Goal: Information Seeking & Learning: Learn about a topic

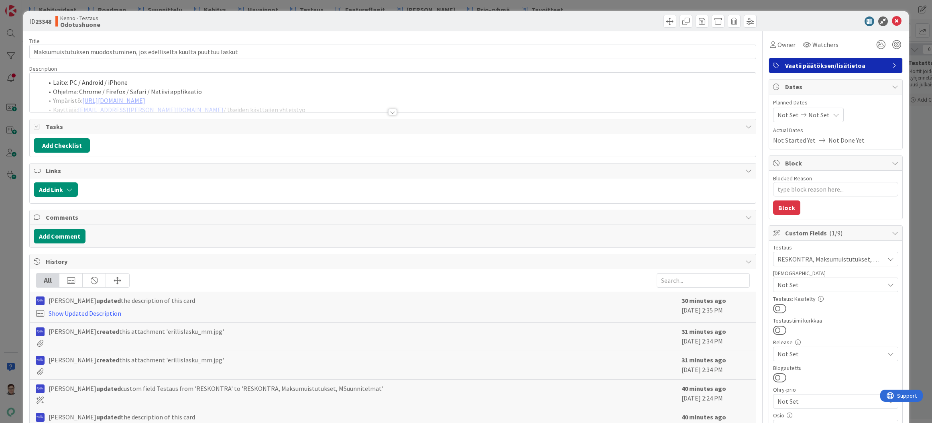
click at [390, 112] on div at bounding box center [392, 112] width 9 height 6
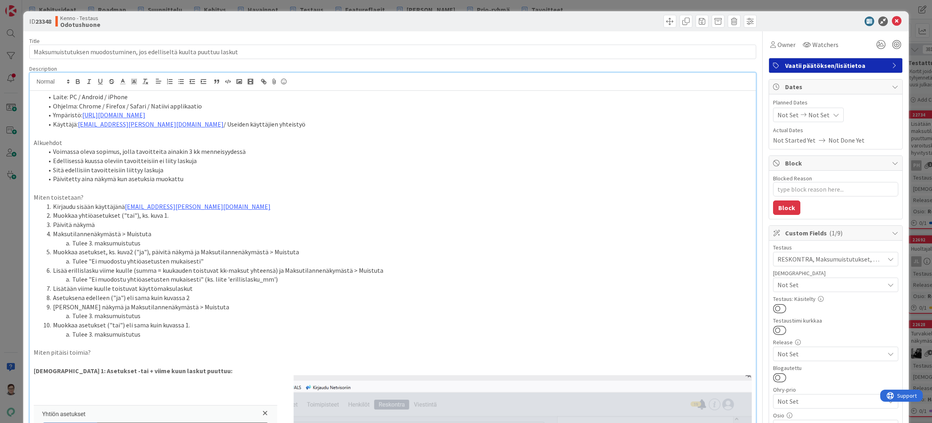
type textarea "x"
click at [892, 22] on icon at bounding box center [897, 21] width 10 height 10
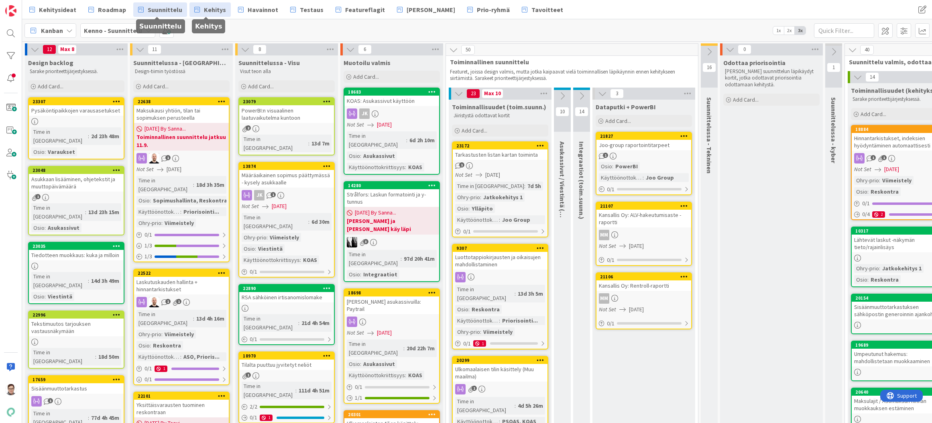
click at [208, 10] on span "Kehitys" at bounding box center [215, 10] width 22 height 10
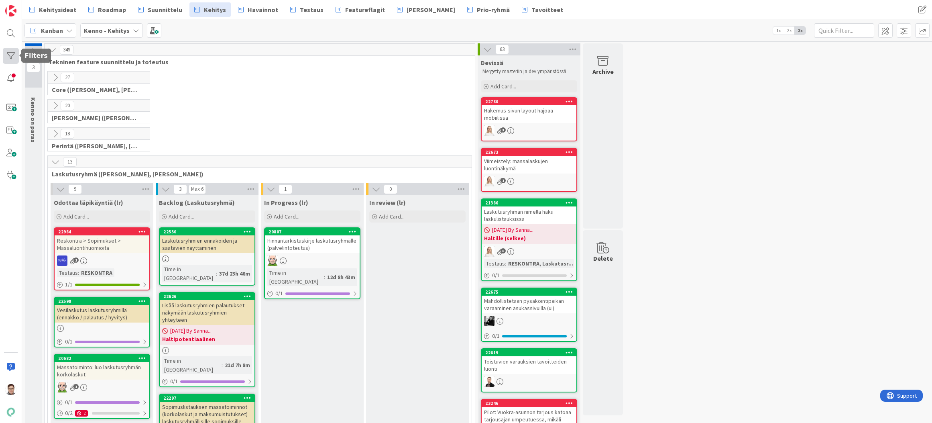
click at [12, 56] on div at bounding box center [11, 56] width 16 height 16
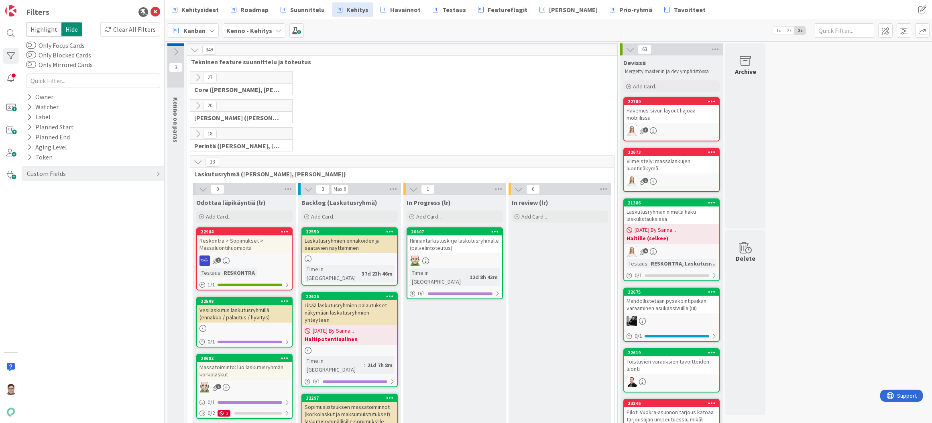
click at [50, 173] on div "Custom Fields" at bounding box center [46, 174] width 41 height 10
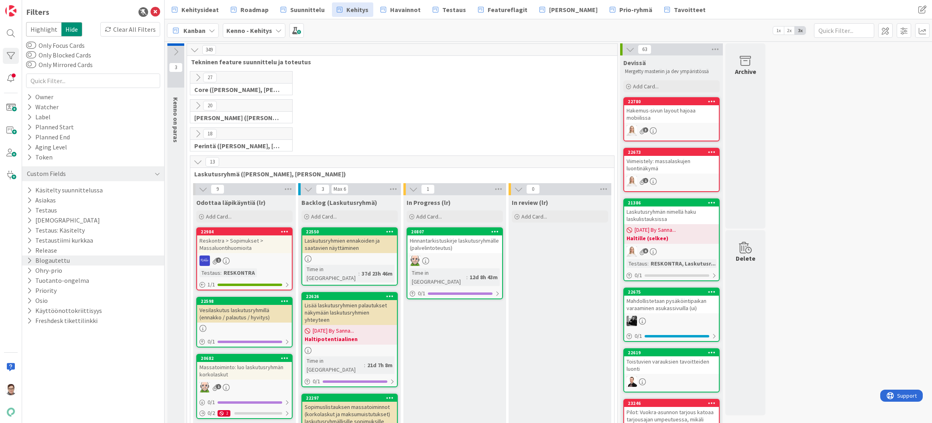
click at [56, 259] on button "Blogautettu" at bounding box center [48, 260] width 45 height 10
click at [134, 270] on div "Off" at bounding box center [136, 272] width 43 height 9
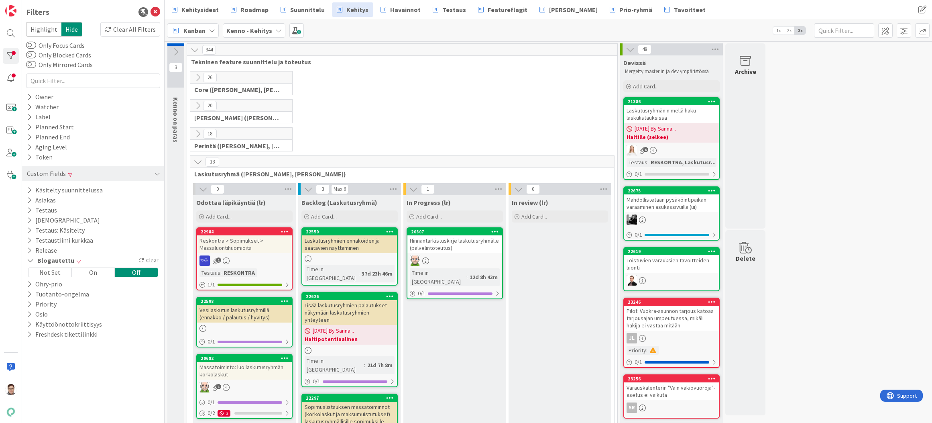
click at [134, 270] on div "Off" at bounding box center [136, 272] width 43 height 9
click at [51, 272] on div "Not Set" at bounding box center [50, 272] width 43 height 9
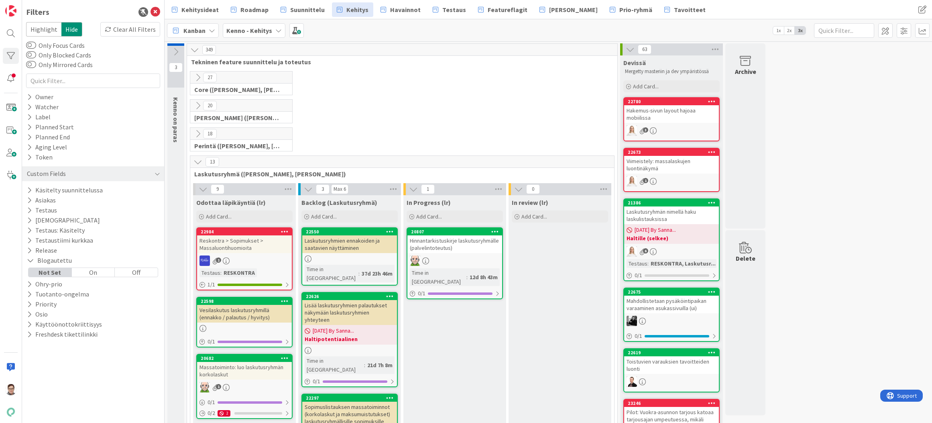
click at [139, 271] on div "Off" at bounding box center [136, 272] width 43 height 9
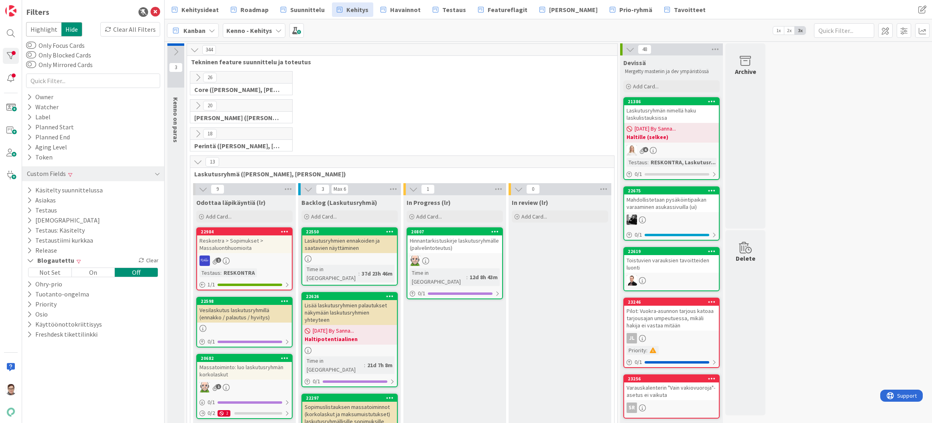
click at [43, 269] on div "Not Set" at bounding box center [50, 272] width 43 height 9
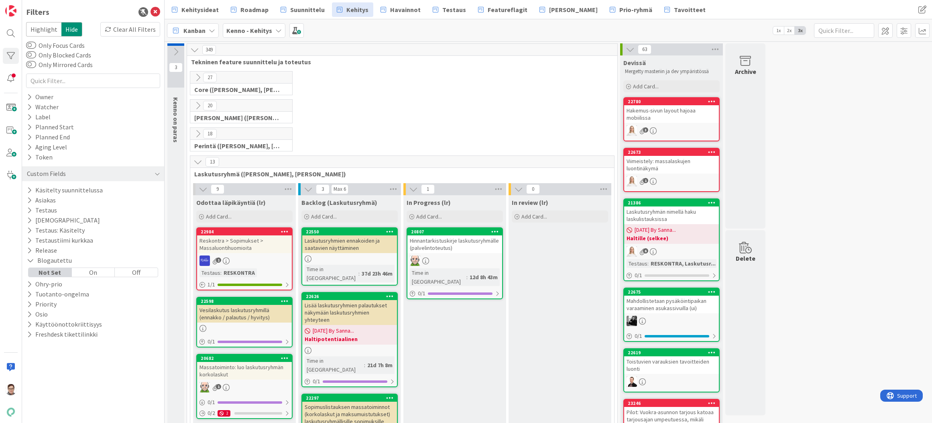
click at [131, 271] on div "Off" at bounding box center [136, 272] width 43 height 9
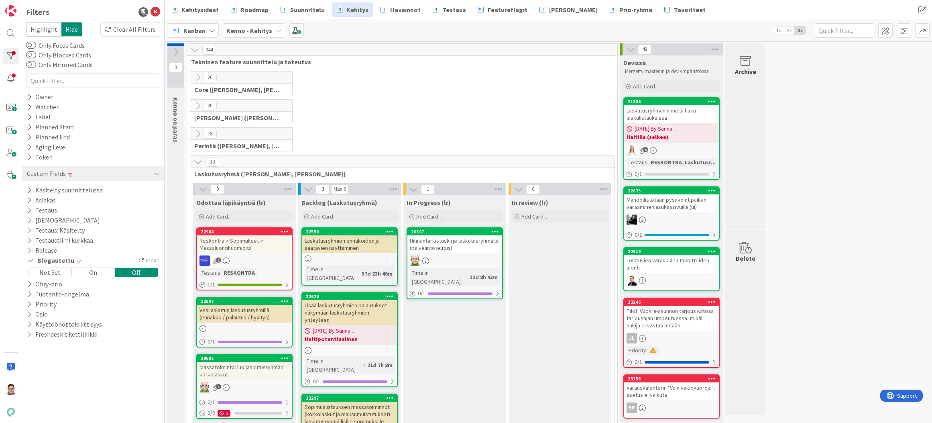
click at [48, 272] on div "Not Set" at bounding box center [50, 272] width 43 height 9
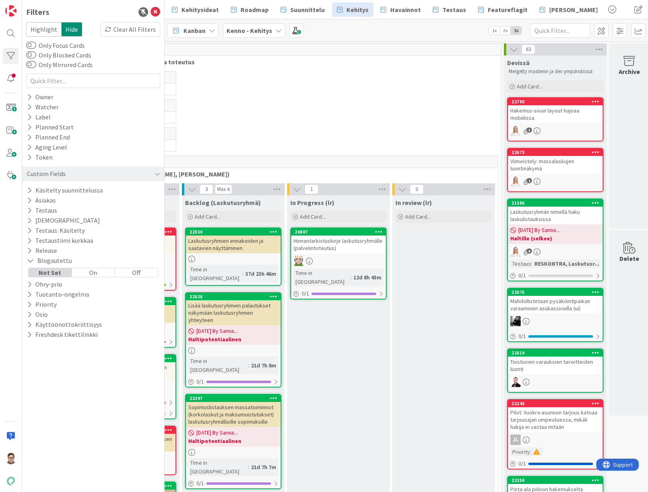
scroll to position [0, 120]
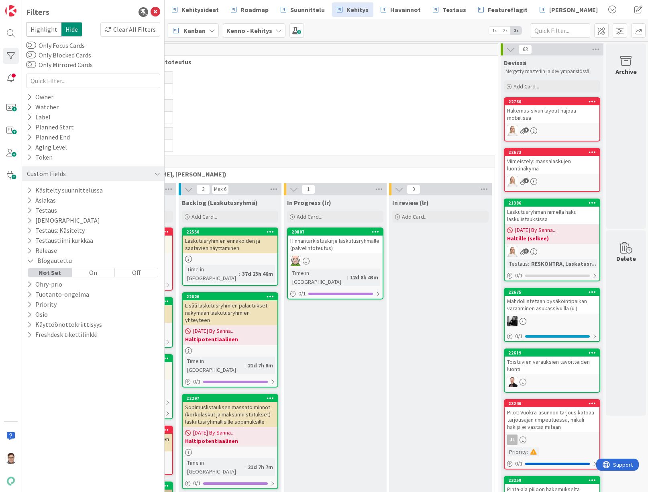
click at [558, 116] on div "Hakemus-sivun layout hajoaa mobiilissa" at bounding box center [552, 114] width 95 height 18
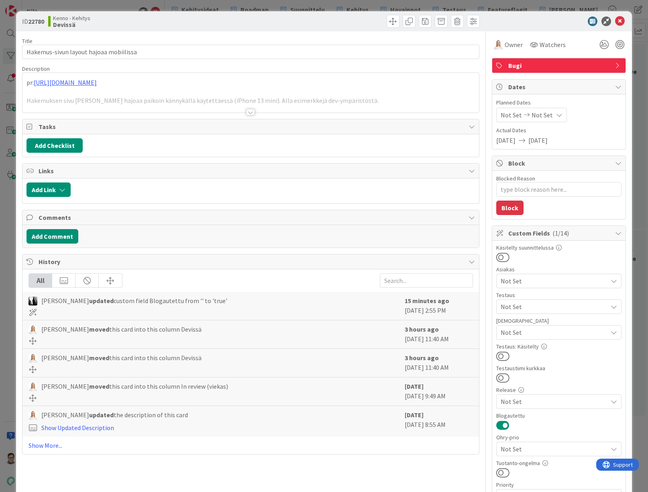
click at [246, 111] on div at bounding box center [250, 112] width 9 height 6
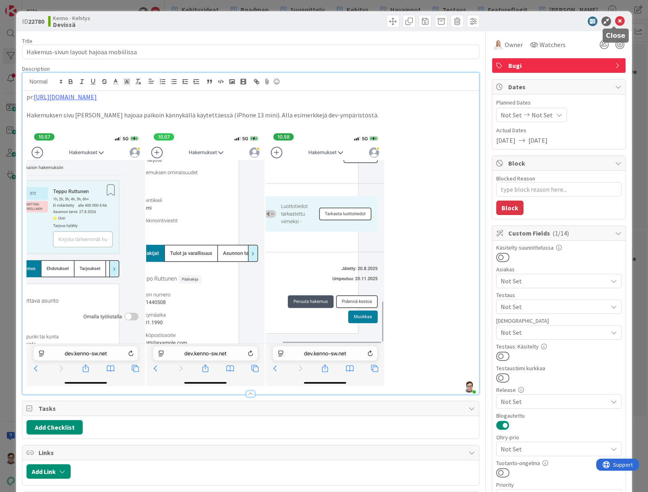
click at [615, 20] on icon at bounding box center [620, 21] width 10 height 10
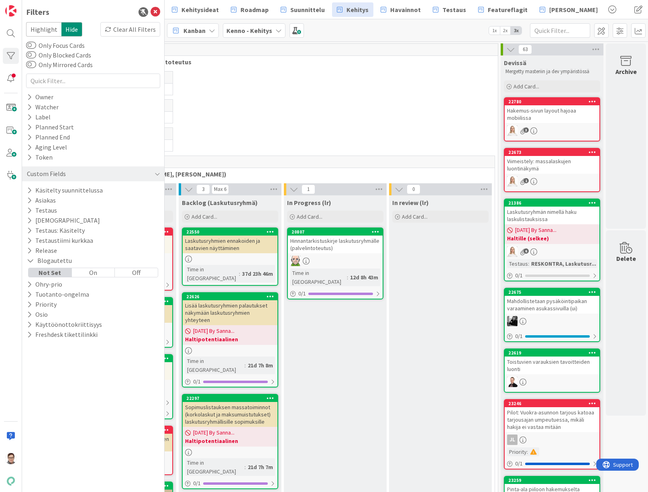
click at [131, 273] on div "Off" at bounding box center [136, 272] width 43 height 9
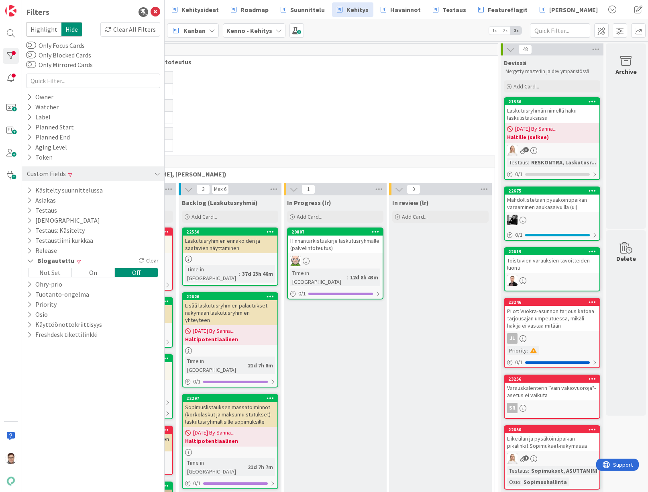
click at [561, 112] on div "Laskutusryhmän nimellä haku laskulistauksissa" at bounding box center [552, 114] width 95 height 18
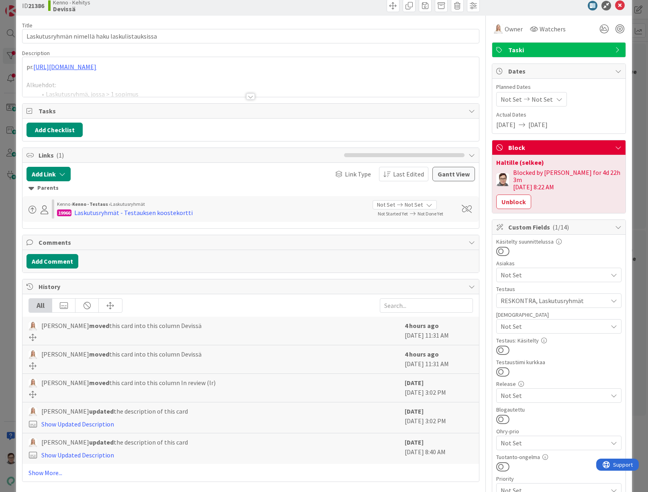
scroll to position [40, 0]
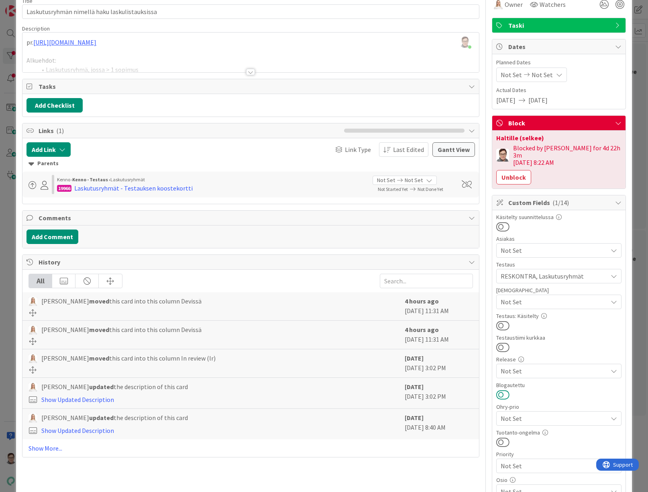
drag, startPoint x: 497, startPoint y: 384, endPoint x: 539, endPoint y: 377, distance: 43.1
click at [497, 389] on button at bounding box center [502, 394] width 13 height 10
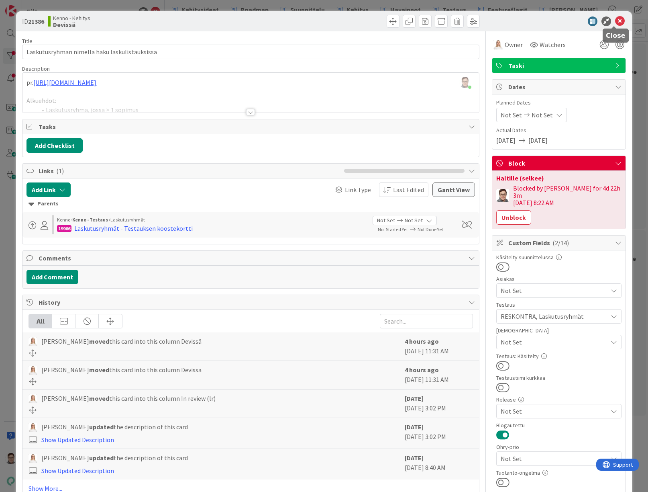
click at [615, 21] on icon at bounding box center [620, 21] width 10 height 10
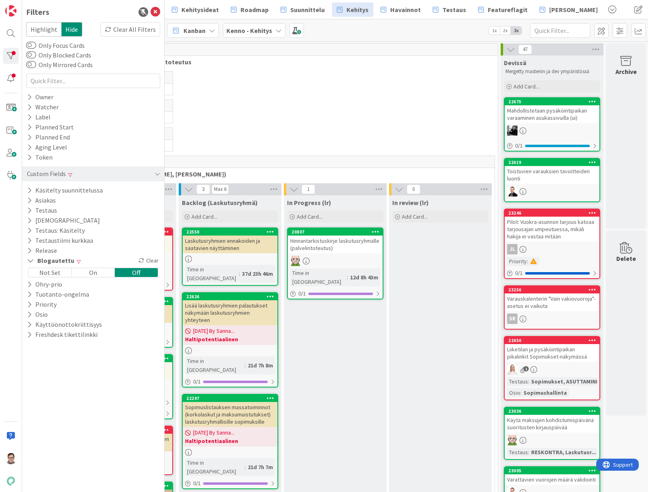
click at [548, 114] on div "Mahdollistetaan pysäköintipaikan varaaminen asukassivuilla (ui)" at bounding box center [552, 114] width 95 height 18
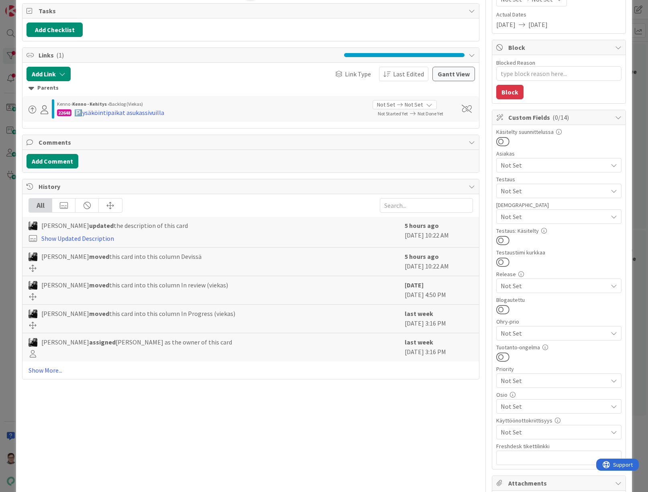
scroll to position [120, 0]
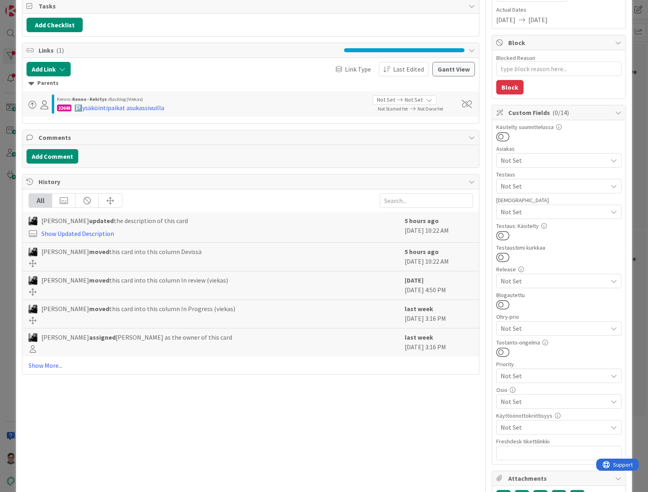
click at [512, 400] on span "Not Set" at bounding box center [554, 401] width 107 height 10
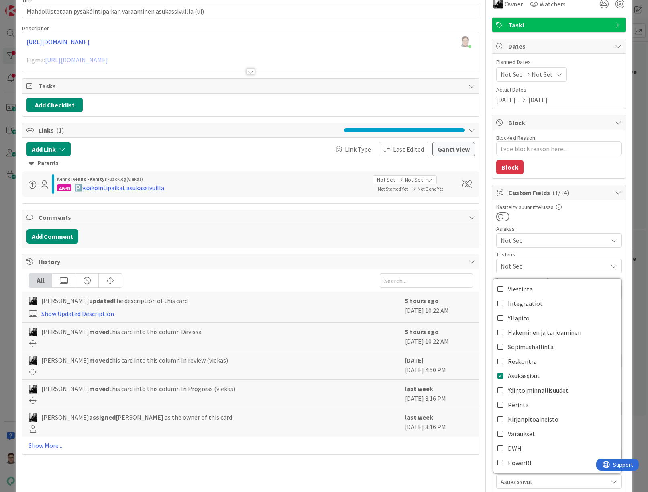
scroll to position [0, 0]
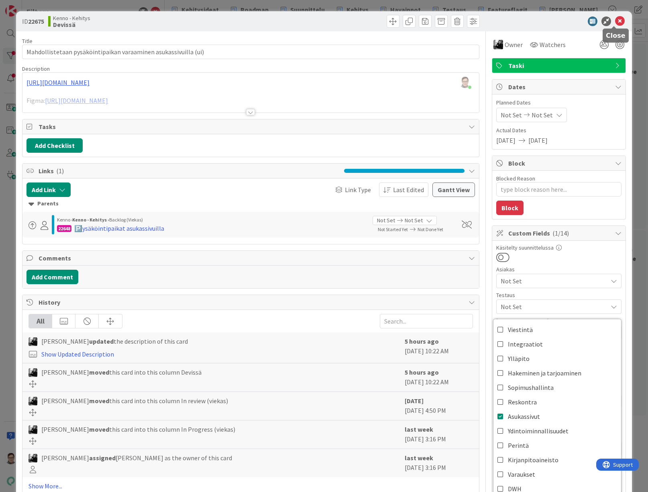
click at [616, 22] on icon at bounding box center [620, 21] width 10 height 10
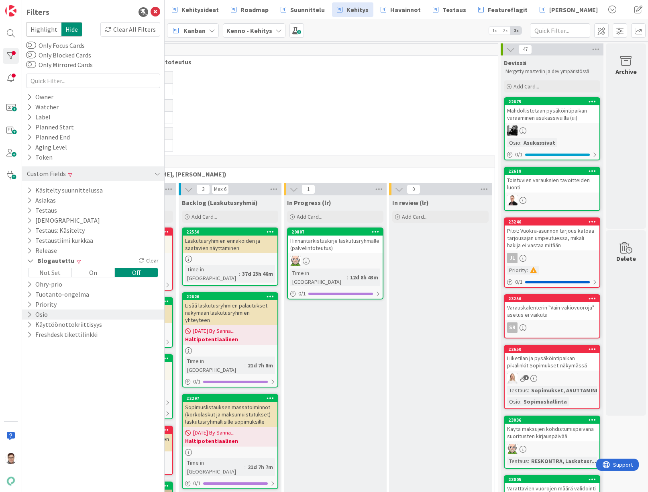
click at [30, 313] on icon at bounding box center [29, 314] width 5 height 7
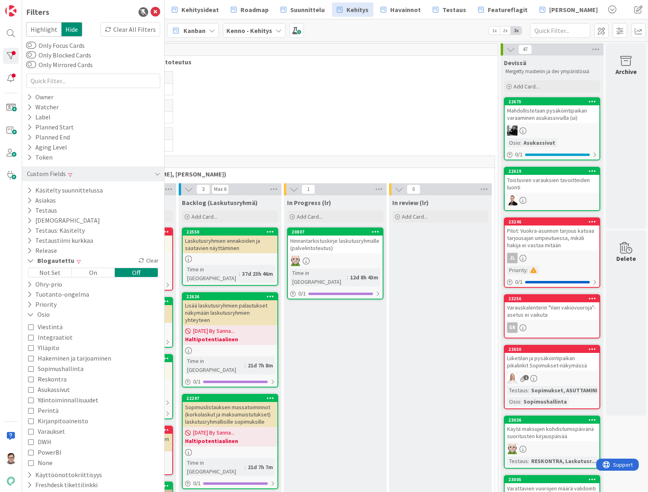
click at [30, 347] on icon at bounding box center [31, 348] width 6 height 6
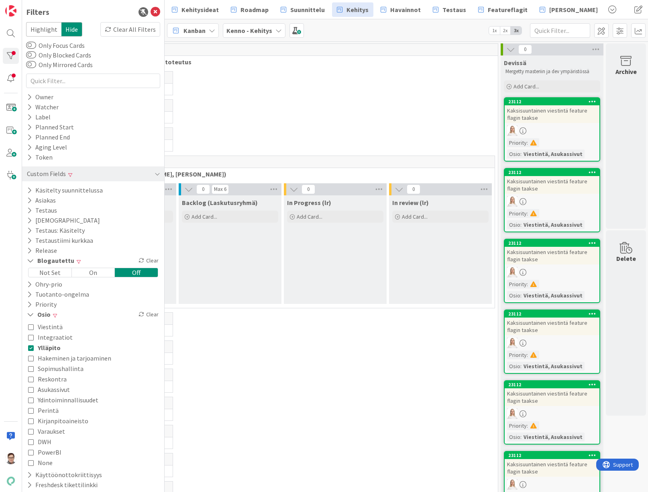
click at [31, 357] on icon at bounding box center [31, 358] width 6 height 6
click at [29, 368] on icon at bounding box center [31, 368] width 6 height 6
click at [29, 379] on icon at bounding box center [31, 379] width 6 height 6
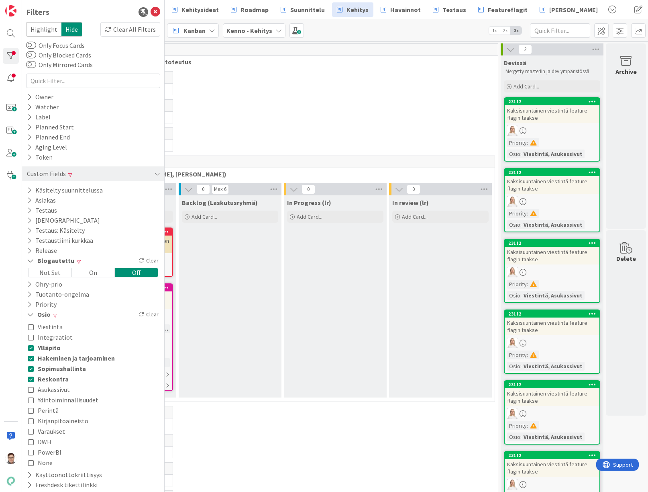
click at [30, 400] on icon at bounding box center [31, 400] width 6 height 6
click at [30, 422] on icon at bounding box center [31, 431] width 6 height 6
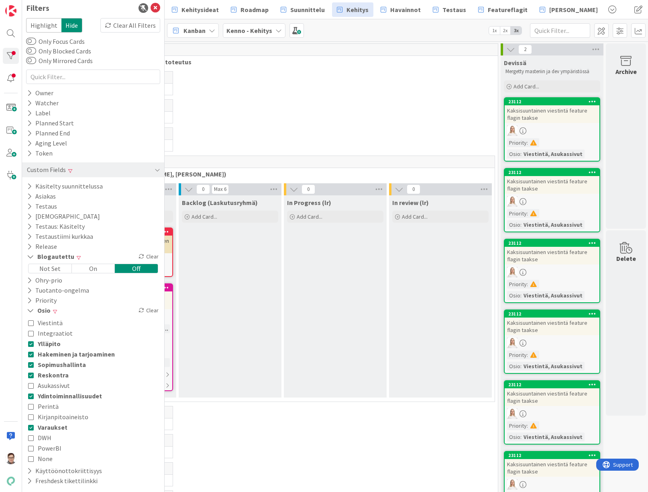
click at [30, 422] on icon at bounding box center [31, 437] width 6 height 6
click at [29, 422] on icon at bounding box center [31, 448] width 6 height 6
click at [30, 422] on icon at bounding box center [31, 458] width 6 height 6
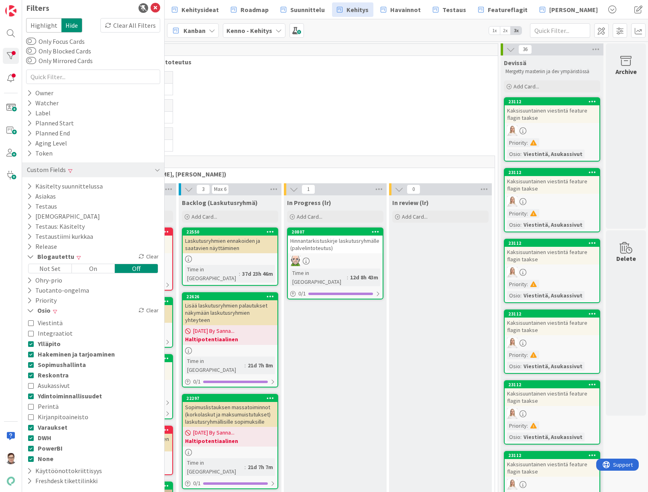
click at [29, 416] on icon at bounding box center [31, 417] width 6 height 6
click at [271, 125] on div "19 Halti (Sebastian, VilleH, Riikka, Antti, MikkoV, PetriH, PetriM)" at bounding box center [282, 113] width 427 height 28
click at [151, 8] on icon at bounding box center [156, 8] width 10 height 10
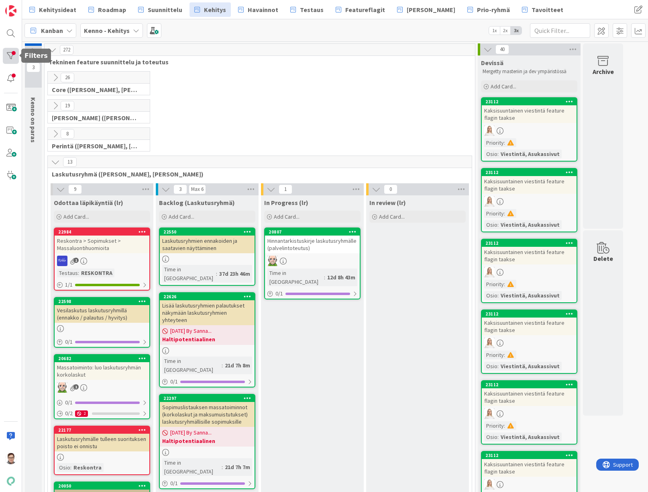
click at [12, 58] on div at bounding box center [11, 56] width 16 height 16
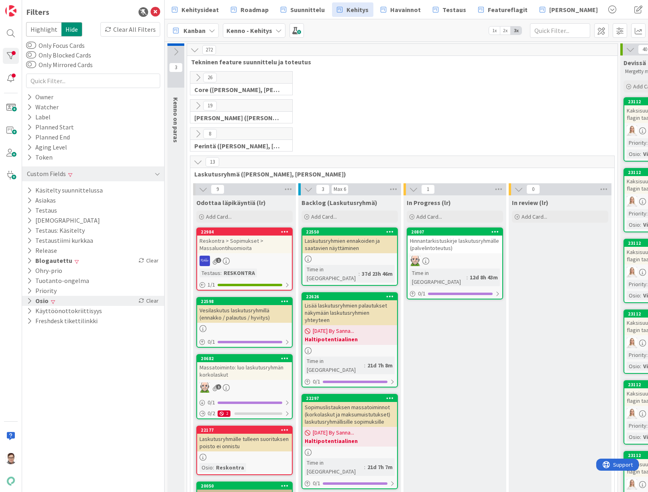
click at [39, 299] on button "Osio" at bounding box center [37, 301] width 23 height 10
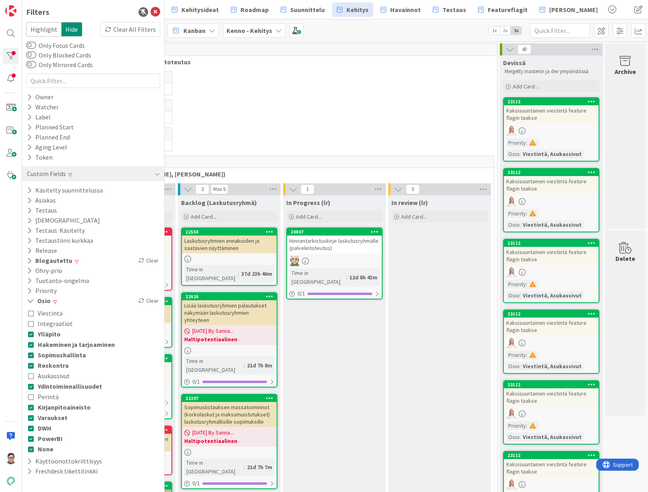
scroll to position [0, 126]
click at [31, 334] on icon at bounding box center [31, 334] width 6 height 6
click at [31, 346] on icon at bounding box center [31, 344] width 6 height 6
click at [32, 357] on icon at bounding box center [31, 355] width 6 height 6
click at [31, 367] on icon at bounding box center [31, 365] width 6 height 6
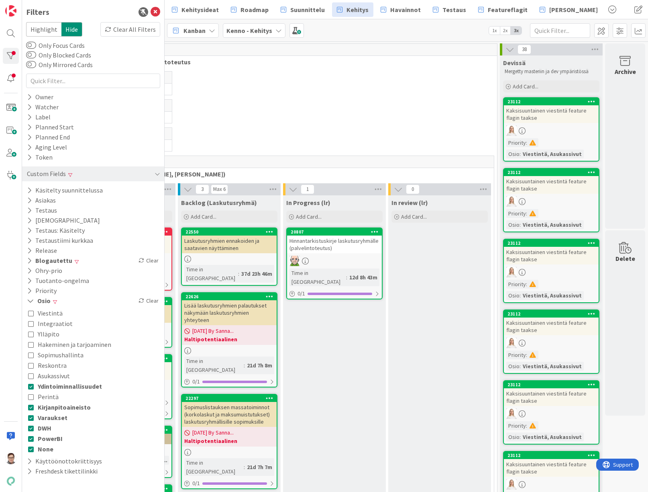
click at [31, 387] on icon at bounding box center [31, 386] width 6 height 6
click at [32, 407] on icon at bounding box center [31, 407] width 6 height 6
drag, startPoint x: 32, startPoint y: 418, endPoint x: 31, endPoint y: 424, distance: 6.5
click at [32, 418] on icon at bounding box center [31, 417] width 6 height 6
click at [29, 422] on icon at bounding box center [31, 428] width 6 height 6
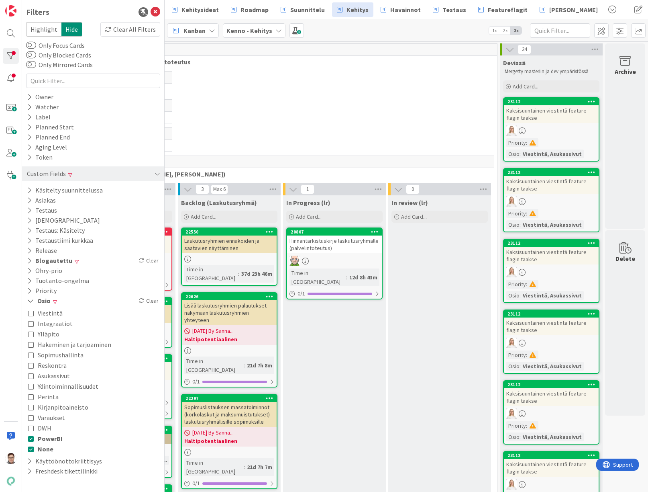
click at [33, 422] on icon at bounding box center [31, 438] width 6 height 6
click at [31, 422] on button "None" at bounding box center [40, 448] width 25 height 10
click at [252, 124] on div "20 Halti (Sebastian, VilleH, Riikka, Antti, MikkoV, PetriH, PetriM)" at bounding box center [281, 113] width 427 height 28
click at [448, 91] on div "26 Core (Pasi, Jussi, JaakkoHä, Jyri, Leo, MikkoK, Väinö, MattiH)" at bounding box center [281, 85] width 427 height 28
click at [155, 11] on icon at bounding box center [156, 12] width 10 height 10
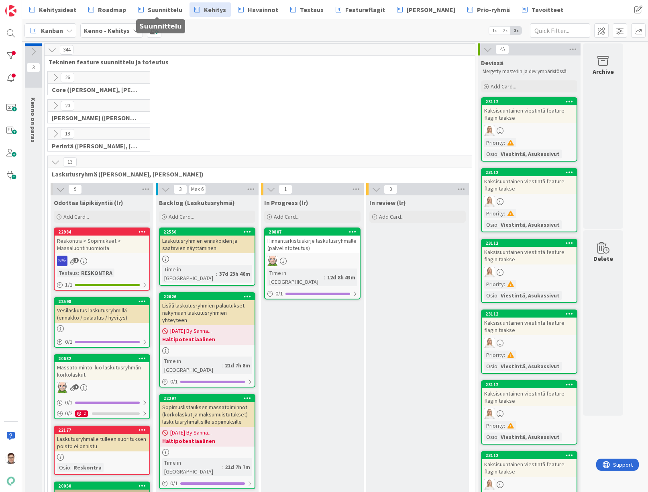
scroll to position [0, 0]
click at [10, 54] on div at bounding box center [11, 56] width 16 height 16
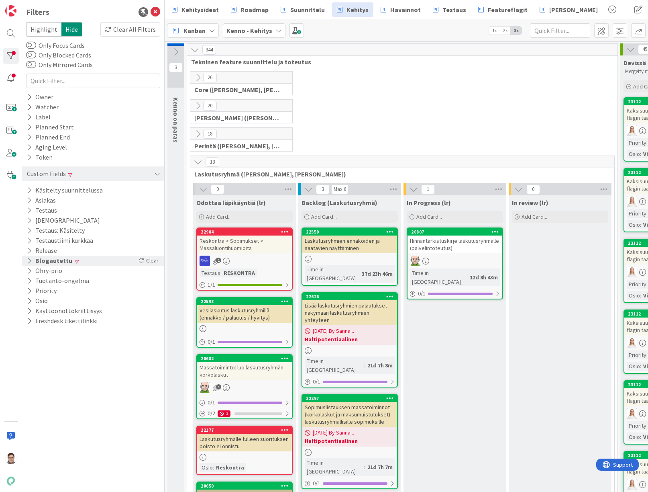
click at [49, 261] on button "Blogautettu" at bounding box center [49, 260] width 47 height 10
click at [48, 270] on div "Not Set" at bounding box center [50, 272] width 43 height 9
click at [413, 116] on div "20 Halti (Sebastian, VilleH, Riikka, Antti, MikkoV, PetriH, PetriM)" at bounding box center [402, 113] width 427 height 28
click at [154, 14] on icon at bounding box center [156, 12] width 10 height 10
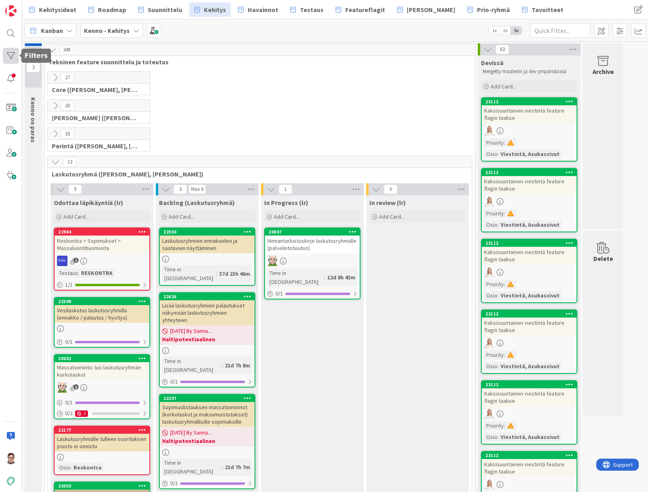
click at [12, 53] on div at bounding box center [11, 56] width 16 height 16
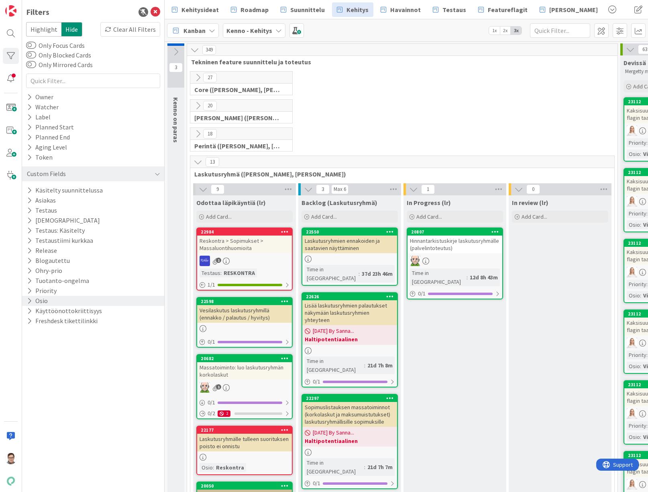
click at [30, 302] on icon at bounding box center [29, 300] width 5 height 7
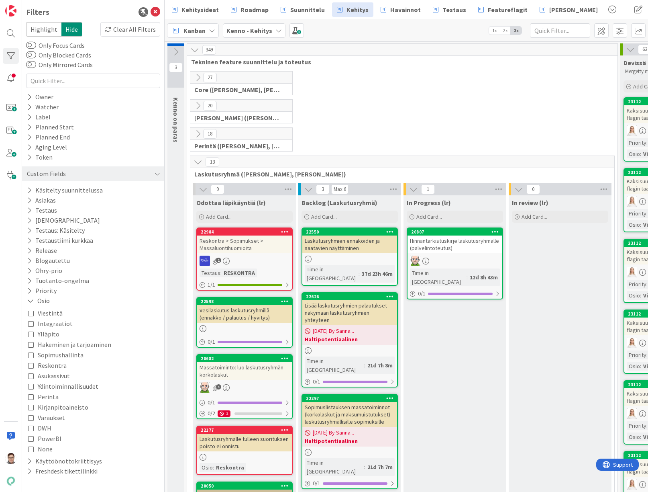
click at [31, 336] on icon at bounding box center [31, 334] width 6 height 6
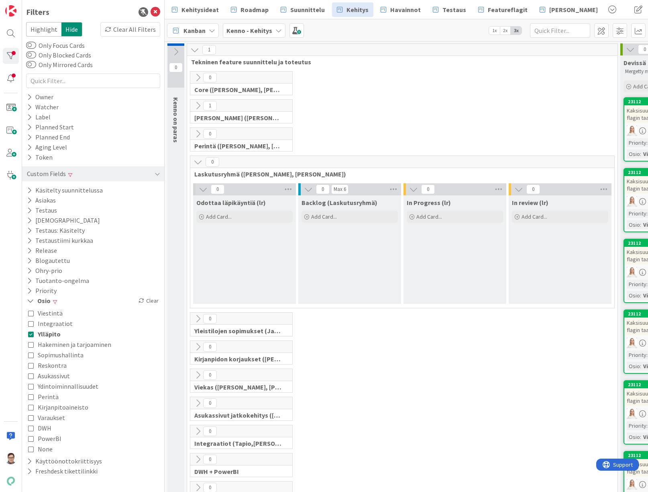
click at [31, 345] on icon at bounding box center [31, 344] width 6 height 6
click at [30, 355] on icon at bounding box center [31, 355] width 6 height 6
click at [31, 364] on icon at bounding box center [31, 365] width 6 height 6
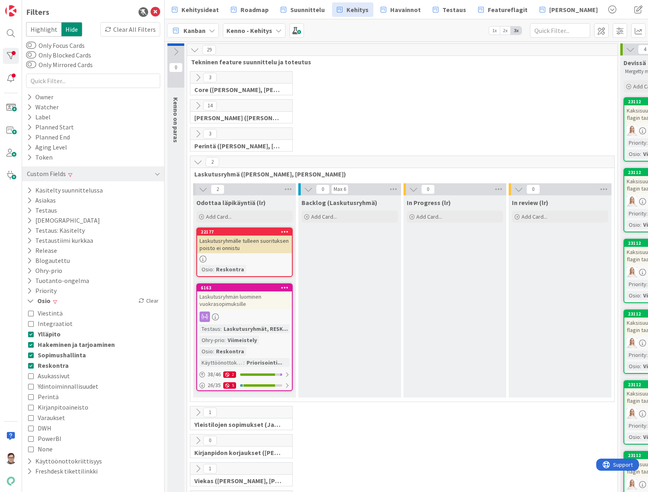
click at [29, 388] on icon at bounding box center [31, 386] width 6 height 6
click at [30, 418] on icon at bounding box center [31, 417] width 6 height 6
click at [31, 407] on icon at bounding box center [31, 407] width 6 height 6
click at [30, 422] on icon at bounding box center [31, 428] width 6 height 6
click at [30, 422] on icon at bounding box center [31, 438] width 6 height 6
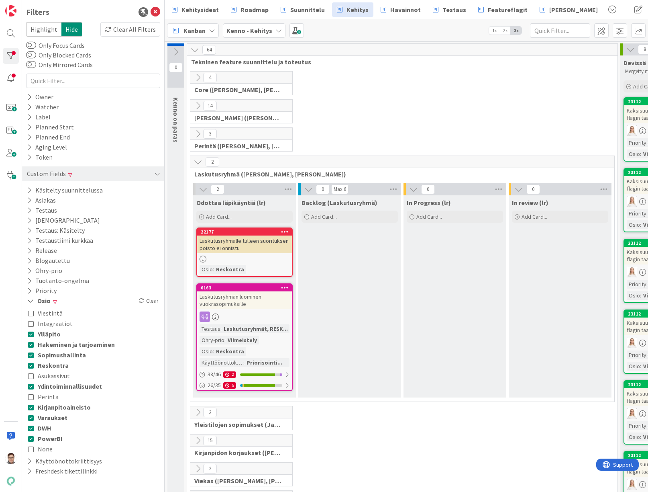
click at [29, 422] on icon at bounding box center [31, 449] width 6 height 6
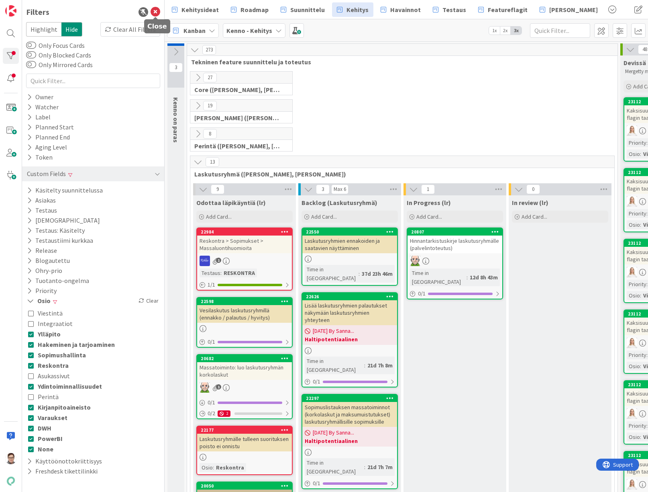
click at [159, 14] on icon at bounding box center [156, 12] width 10 height 10
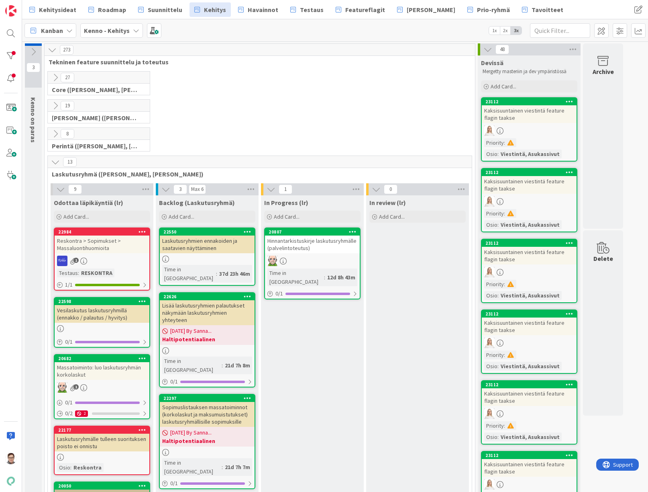
click at [540, 122] on div "Kaksisuuntainen viestintä feature flagin taakse" at bounding box center [529, 114] width 95 height 18
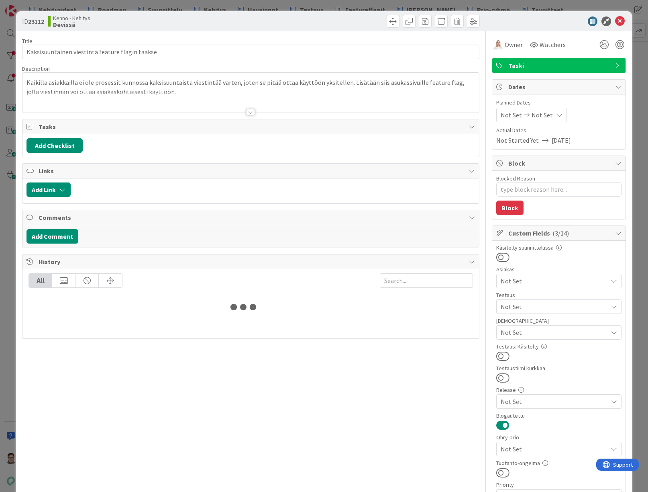
type textarea "x"
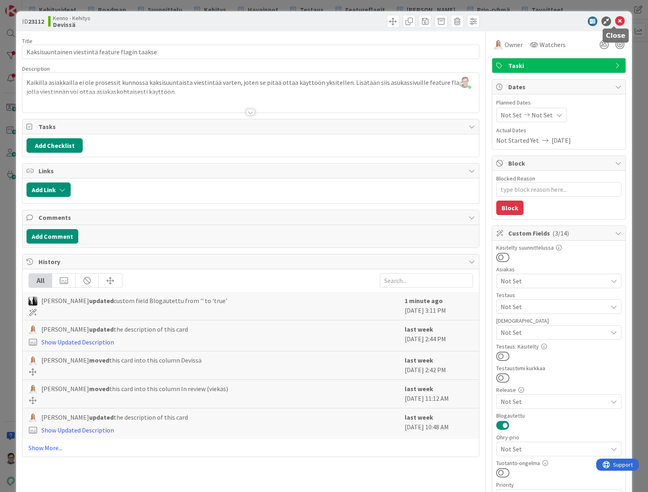
click at [615, 22] on icon at bounding box center [620, 21] width 10 height 10
